Goal: Transaction & Acquisition: Purchase product/service

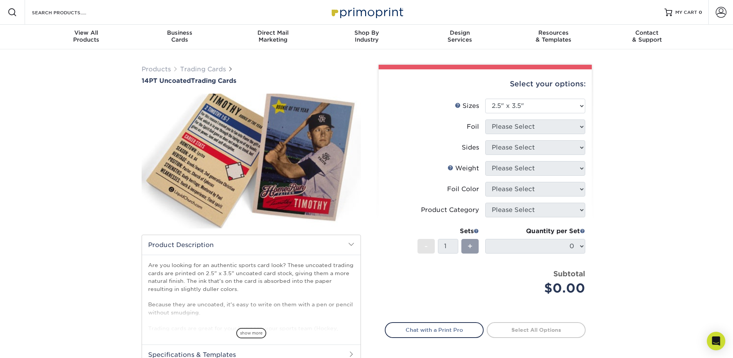
select select "2.50x3.50"
click at [546, 104] on select "Please Select 2.5" x 3.5"" at bounding box center [535, 106] width 100 height 15
click at [485, 99] on select "Please Select 2.5" x 3.5"" at bounding box center [535, 106] width 100 height 15
click at [502, 108] on select "Please Select 2.5" x 3.5"" at bounding box center [535, 106] width 100 height 15
select select "2.50x3.50"
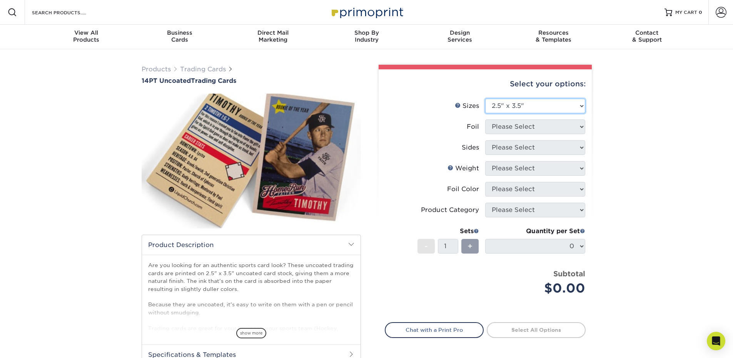
click at [485, 99] on select "Please Select 2.5" x 3.5"" at bounding box center [535, 106] width 100 height 15
drag, startPoint x: 521, startPoint y: 137, endPoint x: 521, endPoint y: 132, distance: 5.0
click at [521, 137] on li "Foil Please Select Yes No" at bounding box center [485, 129] width 200 height 21
click at [520, 129] on select "Please Select Yes No" at bounding box center [535, 126] width 100 height 15
select select "0"
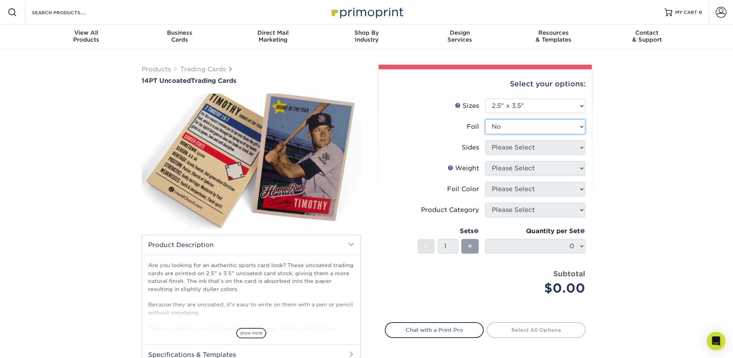
click at [485, 119] on select "Please Select Yes No" at bounding box center [535, 126] width 100 height 15
click at [502, 154] on select "Please Select Print Both Sides Print Front Only" at bounding box center [535, 147] width 100 height 15
select select "13abbda7-1d64-4f25-8bb2-c179b224825d"
click at [485, 140] on select "Please Select Print Both Sides Print Front Only" at bounding box center [535, 147] width 100 height 15
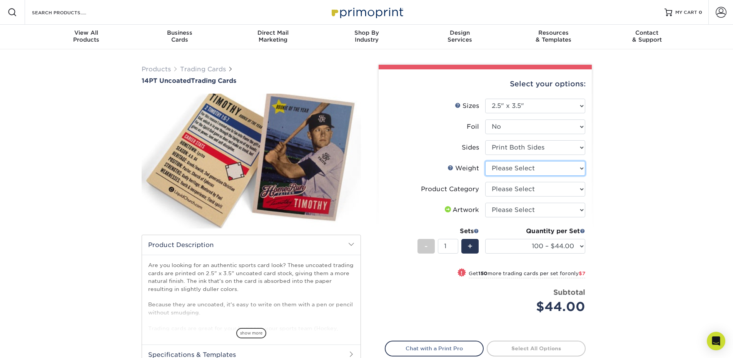
click at [508, 170] on select "Please Select 14PT Uncoated" at bounding box center [535, 168] width 100 height 15
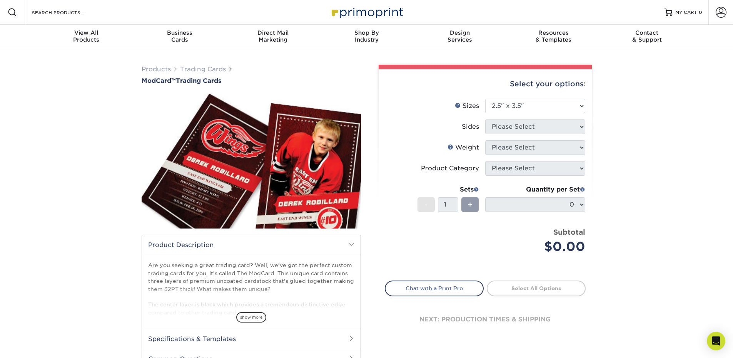
select select "2.50x3.50"
click at [502, 109] on select "Please Select 2.5" x 3.5"" at bounding box center [535, 106] width 100 height 15
select select "2.50x3.50"
click at [485, 99] on select "Please Select 2.5" x 3.5"" at bounding box center [535, 106] width 100 height 15
click at [500, 126] on select "Please Select Print Both Sides Print Front Only" at bounding box center [535, 126] width 100 height 15
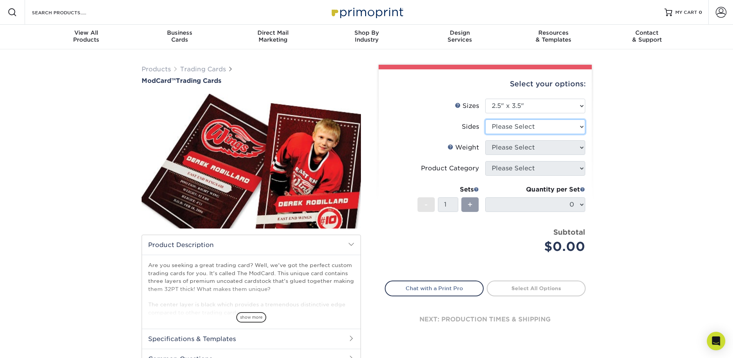
select select "13abbda7-1d64-4f25-8bb2-c179b224825d"
click at [485, 119] on select "Please Select Print Both Sides Print Front Only" at bounding box center [535, 126] width 100 height 15
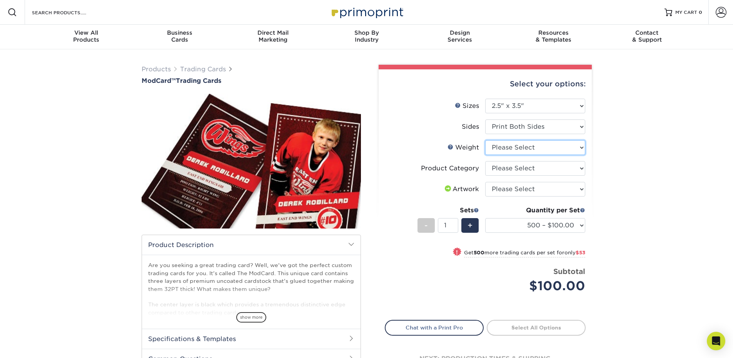
click at [502, 147] on select "Please Select 32PTUCBLK" at bounding box center [535, 147] width 100 height 15
